Goal: Information Seeking & Learning: Learn about a topic

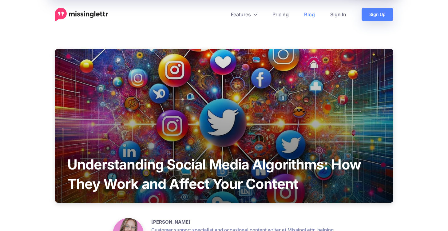
scroll to position [373, 0]
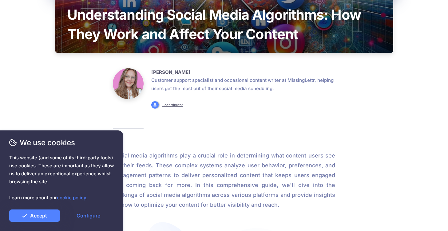
scroll to position [159, 0]
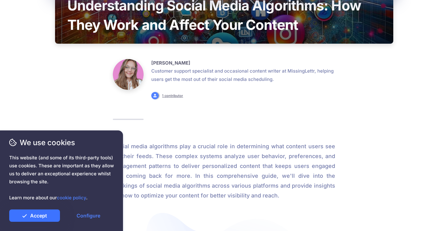
click at [51, 210] on link "Accept" at bounding box center [34, 215] width 51 height 12
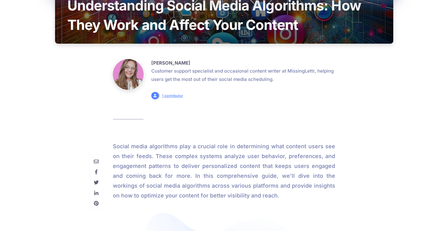
click at [166, 95] on link "1 contributor" at bounding box center [172, 95] width 21 height 4
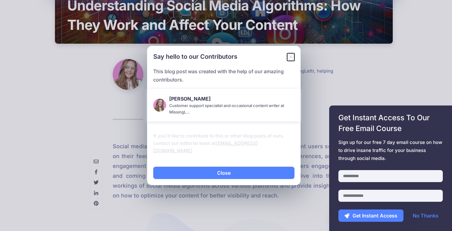
click at [292, 58] on icon "Close" at bounding box center [290, 56] width 7 height 7
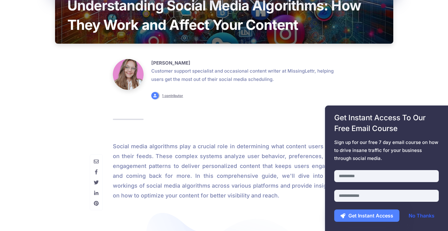
click at [415, 216] on link "No Thanks" at bounding box center [421, 215] width 38 height 12
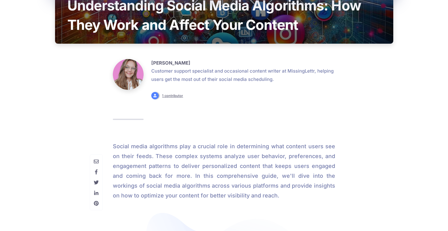
click at [356, 130] on span "Get Instant Access To Our Free Email Course" at bounding box center [386, 123] width 104 height 22
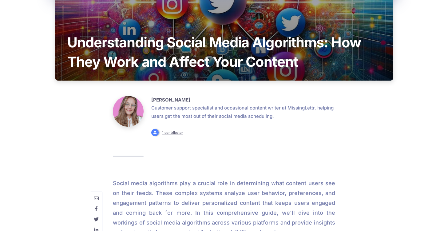
scroll to position [113, 0]
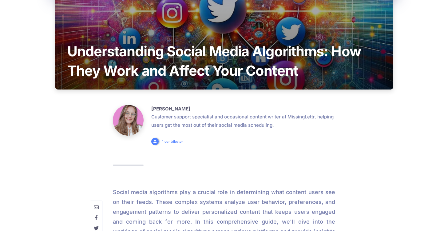
click at [175, 140] on link "1 contributor" at bounding box center [172, 141] width 21 height 4
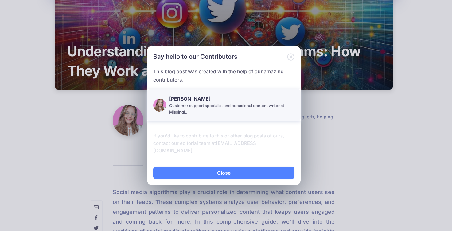
click at [167, 109] on div "Customer support specialist and occasional content writer at MissingL…" at bounding box center [232, 108] width 135 height 13
click at [159, 109] on img at bounding box center [159, 105] width 13 height 13
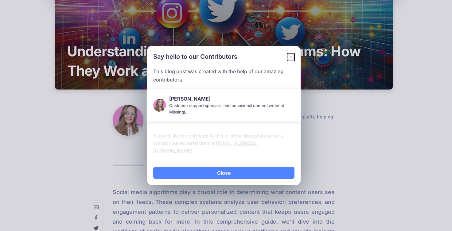
click at [289, 59] on icon "Close" at bounding box center [290, 56] width 7 height 7
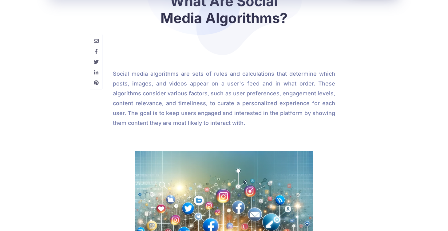
scroll to position [408, 0]
